Goal: Task Accomplishment & Management: Manage account settings

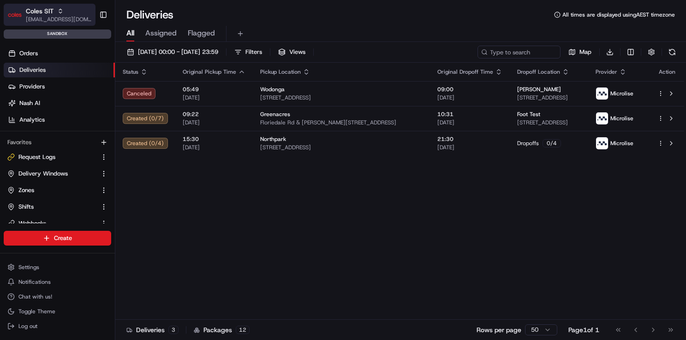
click at [66, 12] on div "Coles SIT" at bounding box center [59, 10] width 66 height 9
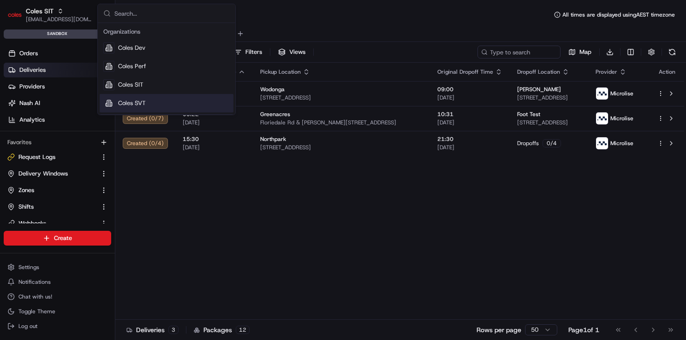
click at [151, 101] on div "Coles SVT" at bounding box center [167, 103] width 134 height 18
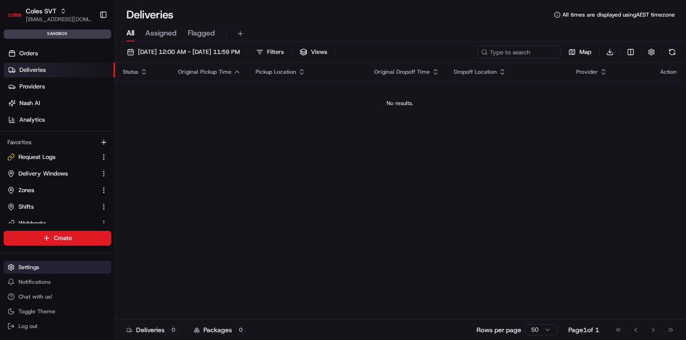
click at [53, 267] on button "Settings" at bounding box center [57, 267] width 107 height 13
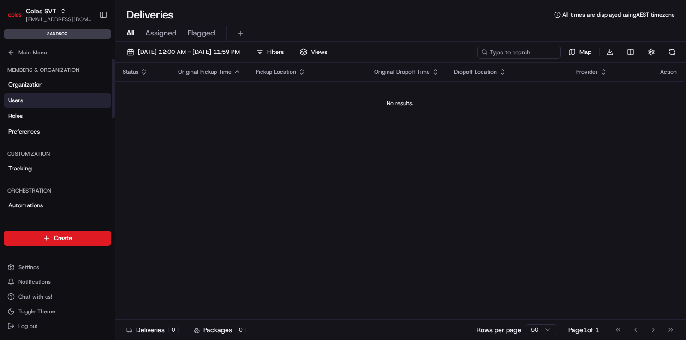
click at [43, 98] on link "Users" at bounding box center [57, 100] width 107 height 15
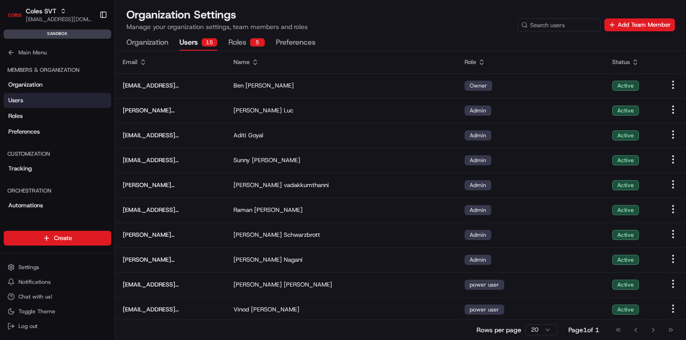
scroll to position [127, 0]
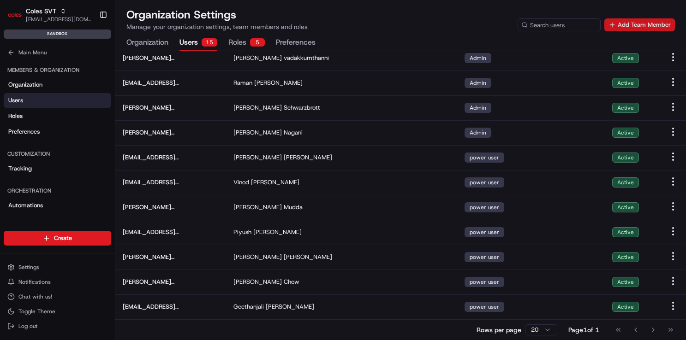
click at [624, 27] on button "Add Team Member" at bounding box center [639, 24] width 71 height 13
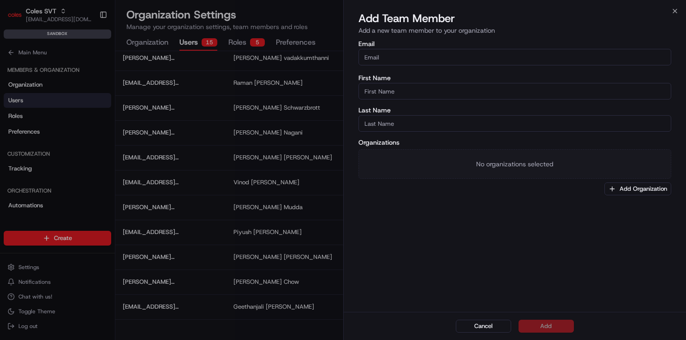
click at [442, 60] on input "Email" at bounding box center [514, 57] width 313 height 17
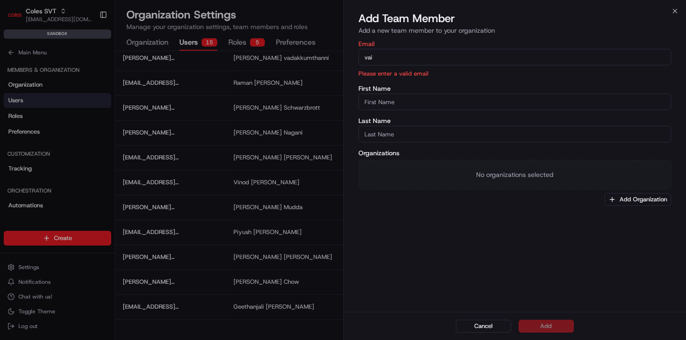
type input "vaibhav.tomar@coles.com.au"
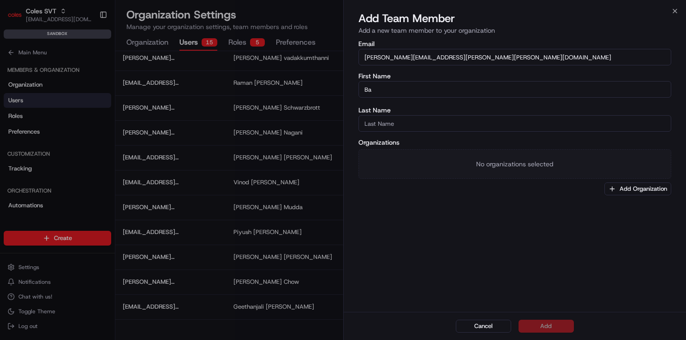
type input "B"
type input "Vaibhav"
type input "Tomar"
click at [640, 192] on button "Add Organization" at bounding box center [637, 189] width 67 height 13
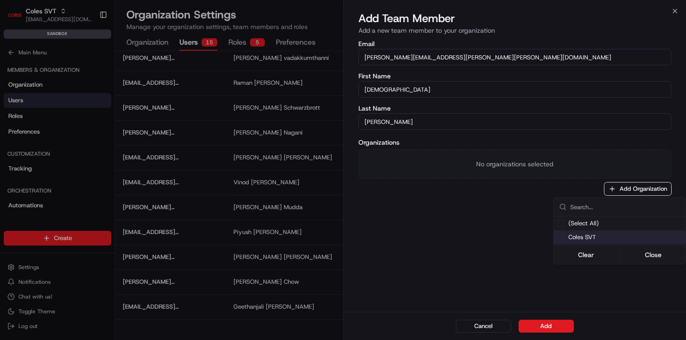
click at [611, 239] on span "Coles SVT" at bounding box center [624, 237] width 113 height 8
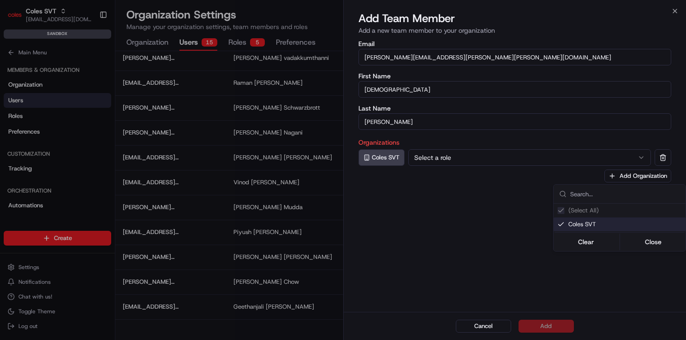
click at [446, 160] on div at bounding box center [343, 170] width 686 height 340
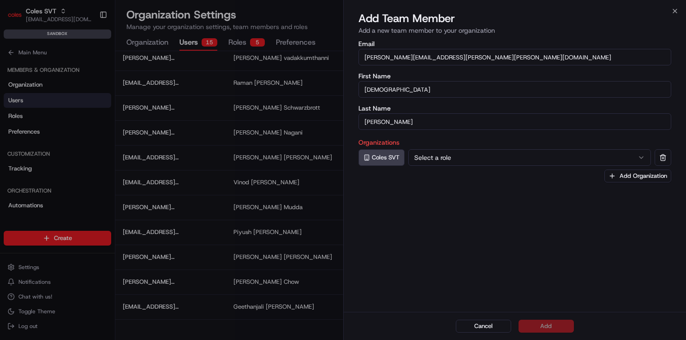
click at [452, 157] on button "Select a role" at bounding box center [529, 157] width 243 height 17
click at [543, 233] on div "Email vaibhav.tomar@coles.com.au First Name Vaibhav Last Name Tomar Organizatio…" at bounding box center [515, 175] width 343 height 273
click at [557, 326] on button "Add" at bounding box center [545, 326] width 55 height 13
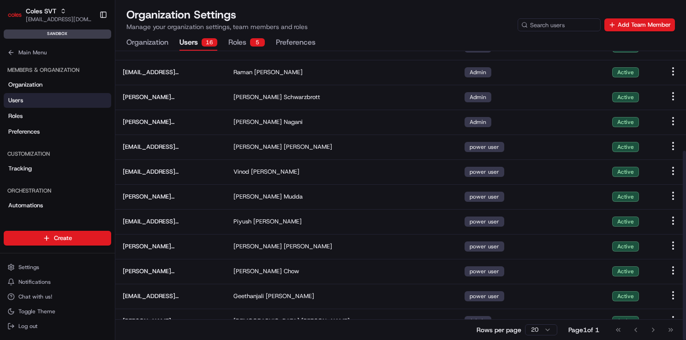
scroll to position [152, 0]
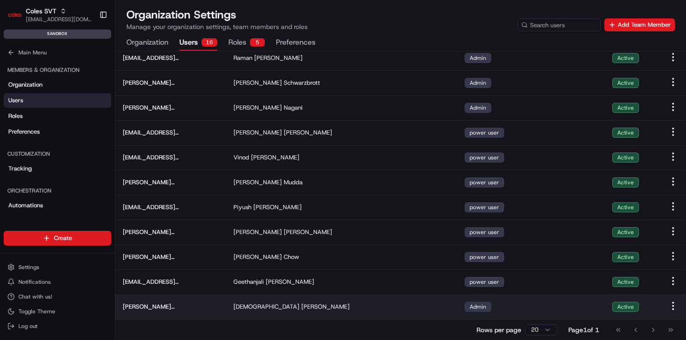
click at [477, 308] on div "Admin" at bounding box center [477, 307] width 27 height 10
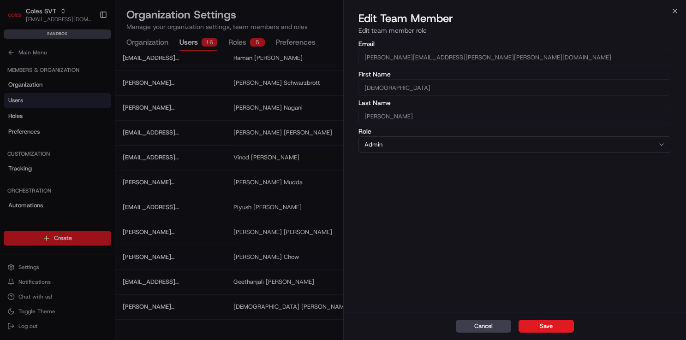
click at [466, 149] on button "Admin" at bounding box center [514, 144] width 313 height 17
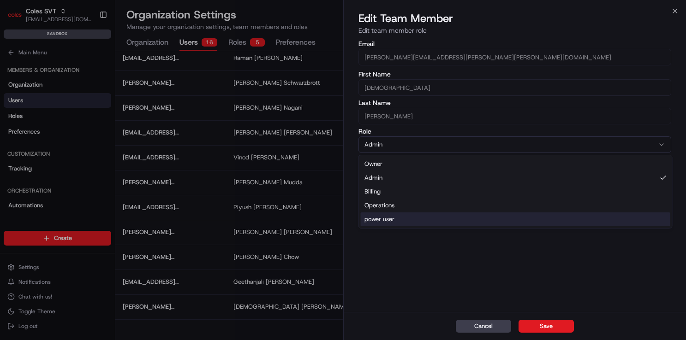
select select "rol_VWAmm3BZDgUCCVi5kmw7Aj"
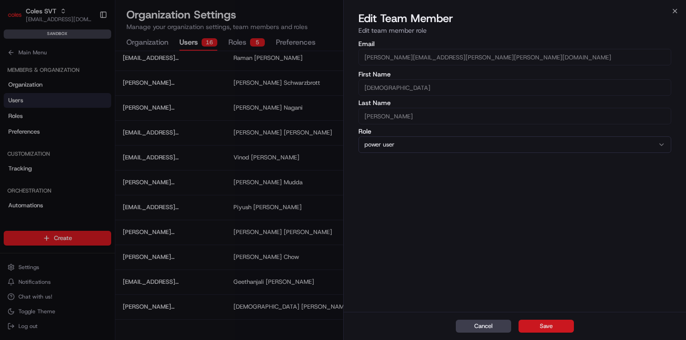
click at [538, 329] on button "Save" at bounding box center [545, 326] width 55 height 13
